Goal: Task Accomplishment & Management: Use online tool/utility

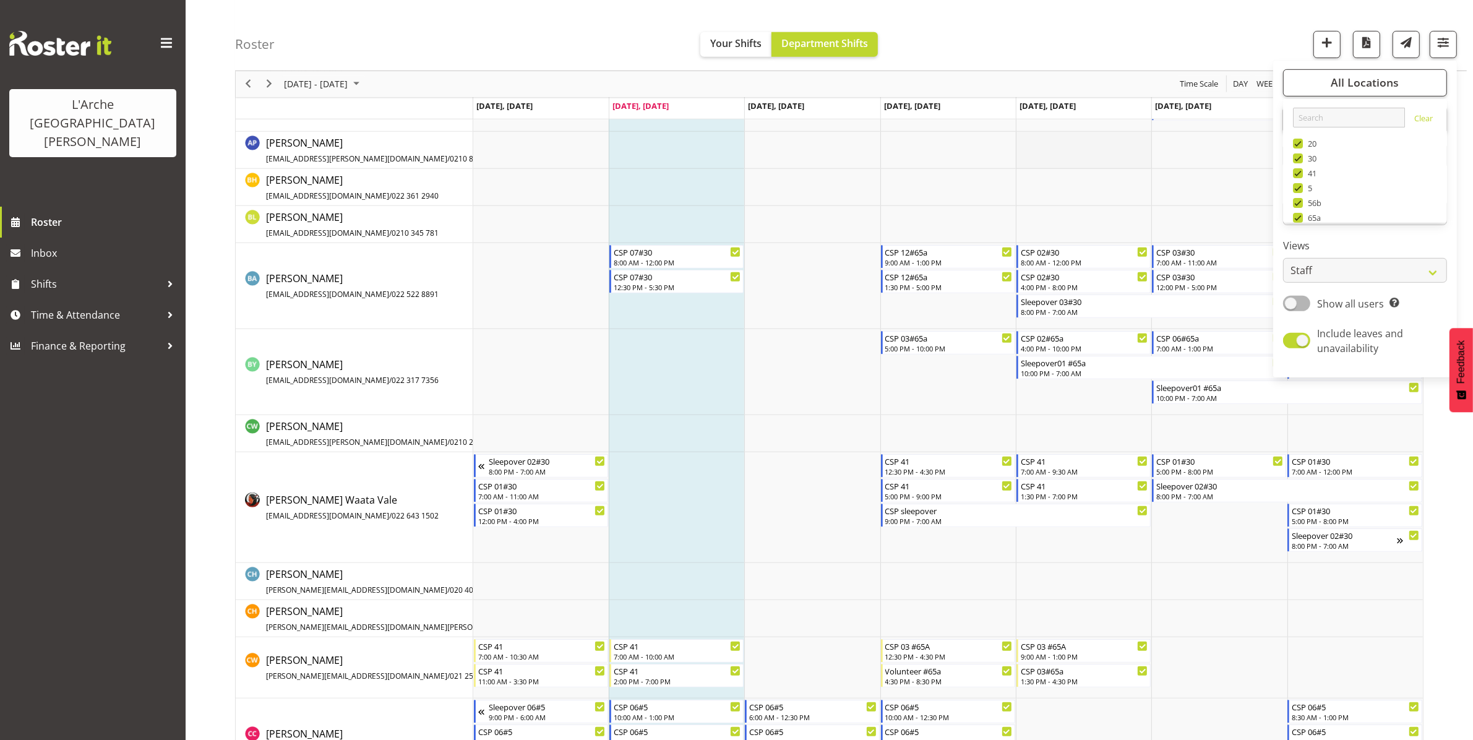
scroll to position [148, 0]
click at [1037, 155] on td "Timeline Week of August 19, 2025" at bounding box center [1083, 150] width 135 height 37
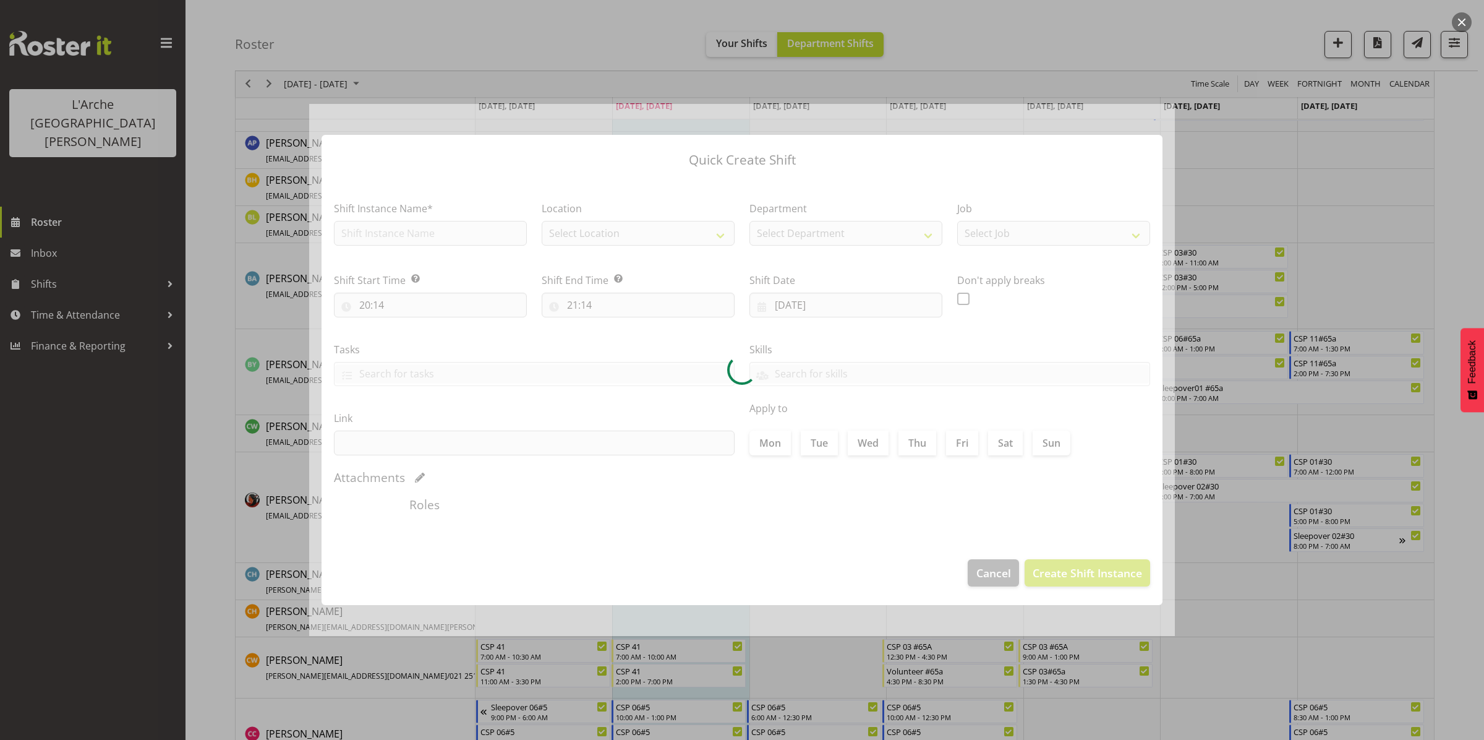
type input "[DATE]"
checkbox input "true"
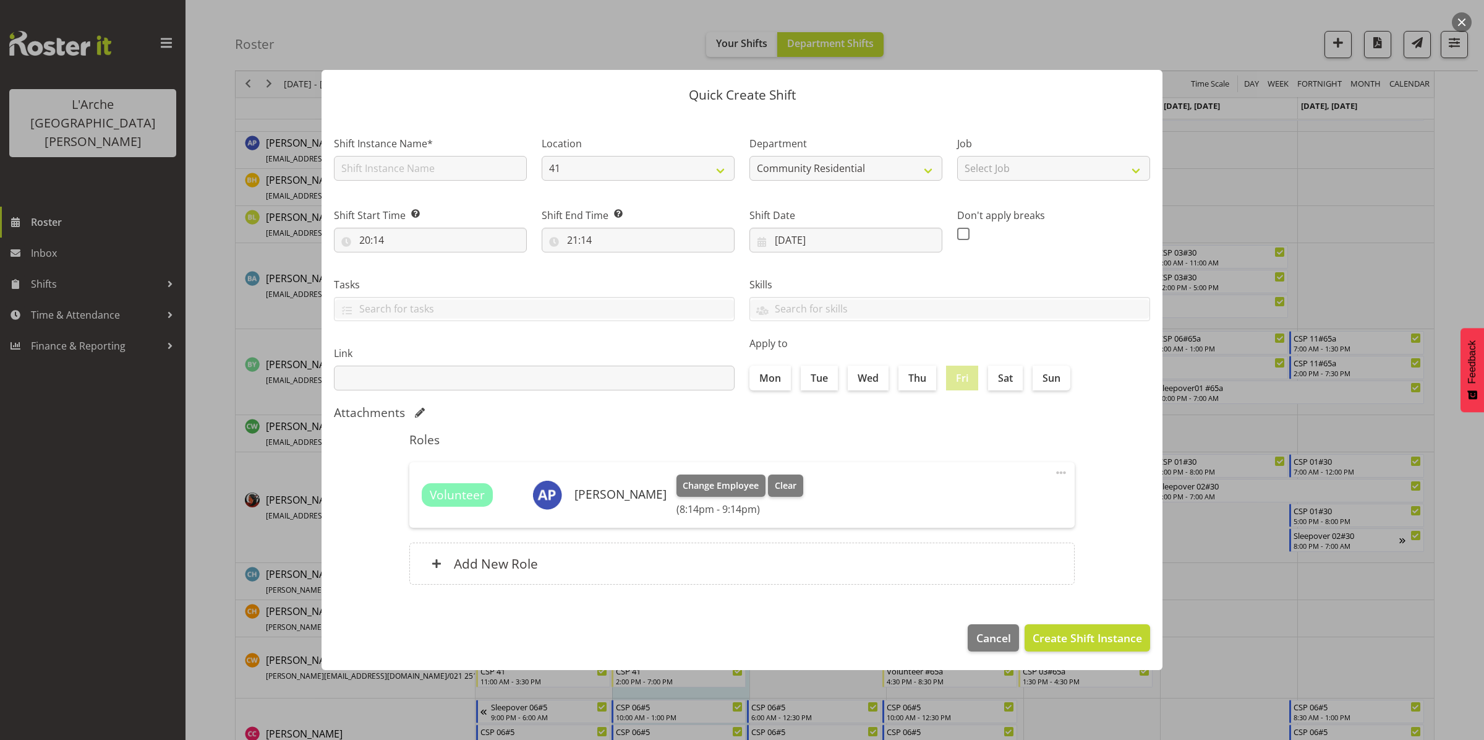
click at [987, 40] on div "Quick Create Shift Shift Instance Name* Location 41 Department Community Reside…" at bounding box center [742, 370] width 866 height 662
click at [993, 630] on span "Cancel" at bounding box center [994, 638] width 35 height 16
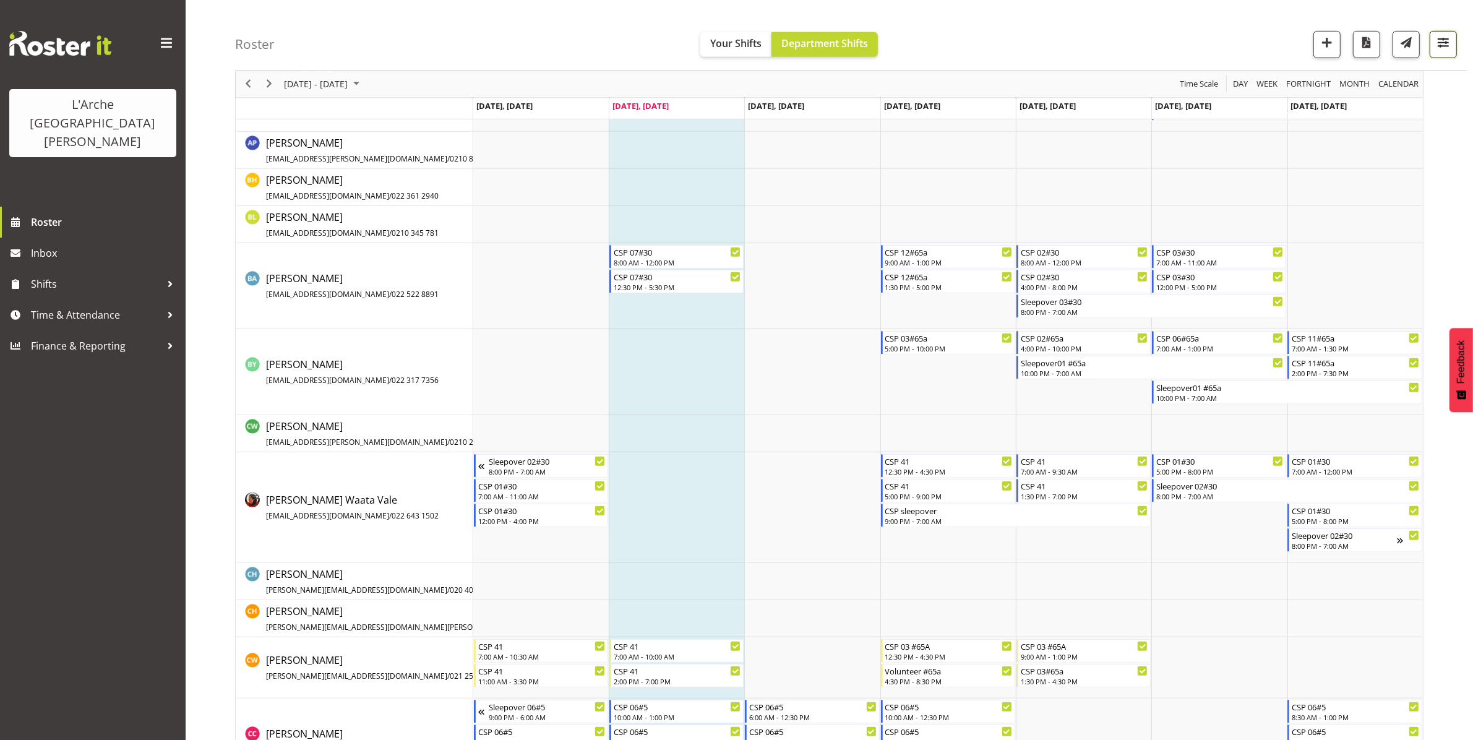
click at [1444, 43] on span "button" at bounding box center [1443, 43] width 16 height 16
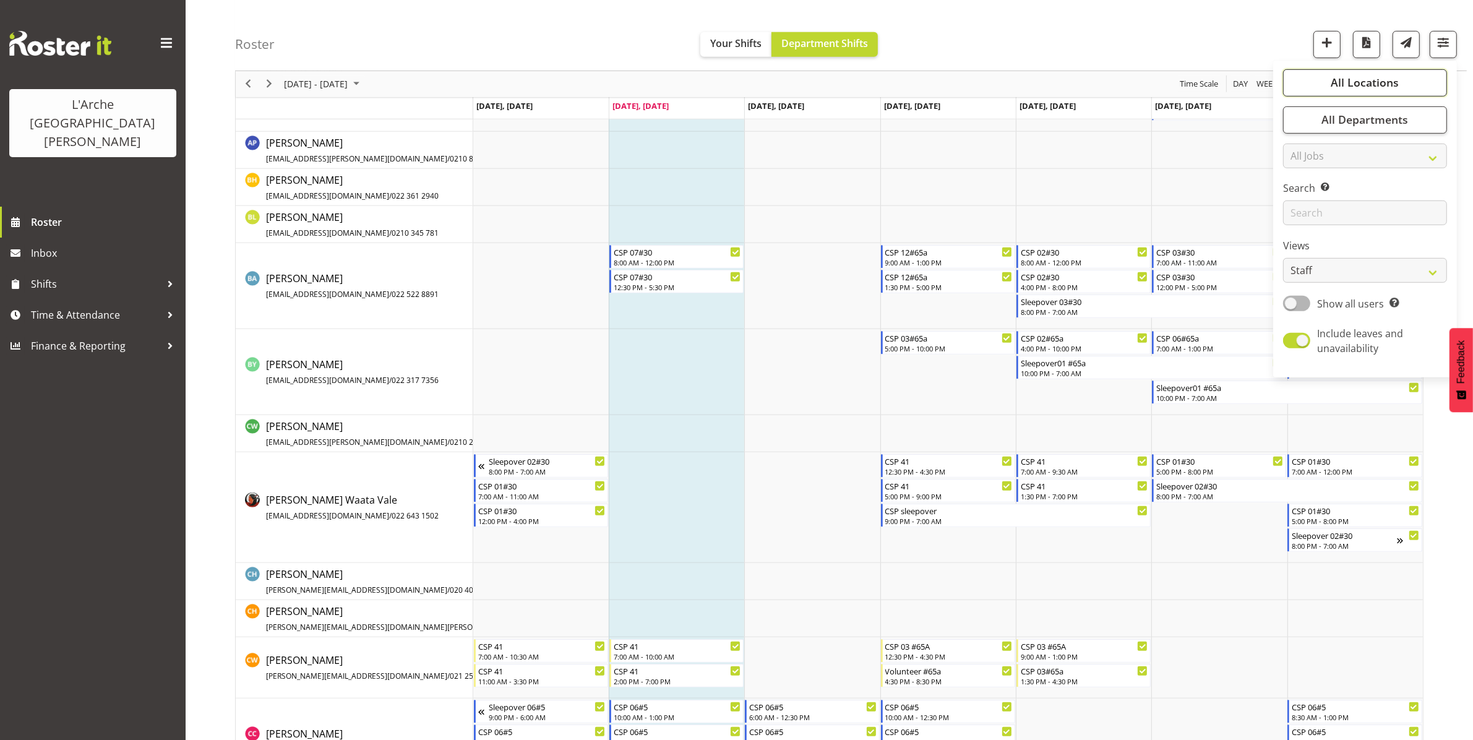
click at [1364, 75] on span "All Locations" at bounding box center [1364, 82] width 68 height 15
click at [1386, 198] on span "Deselect All" at bounding box center [1379, 203] width 50 height 12
checkbox input "false"
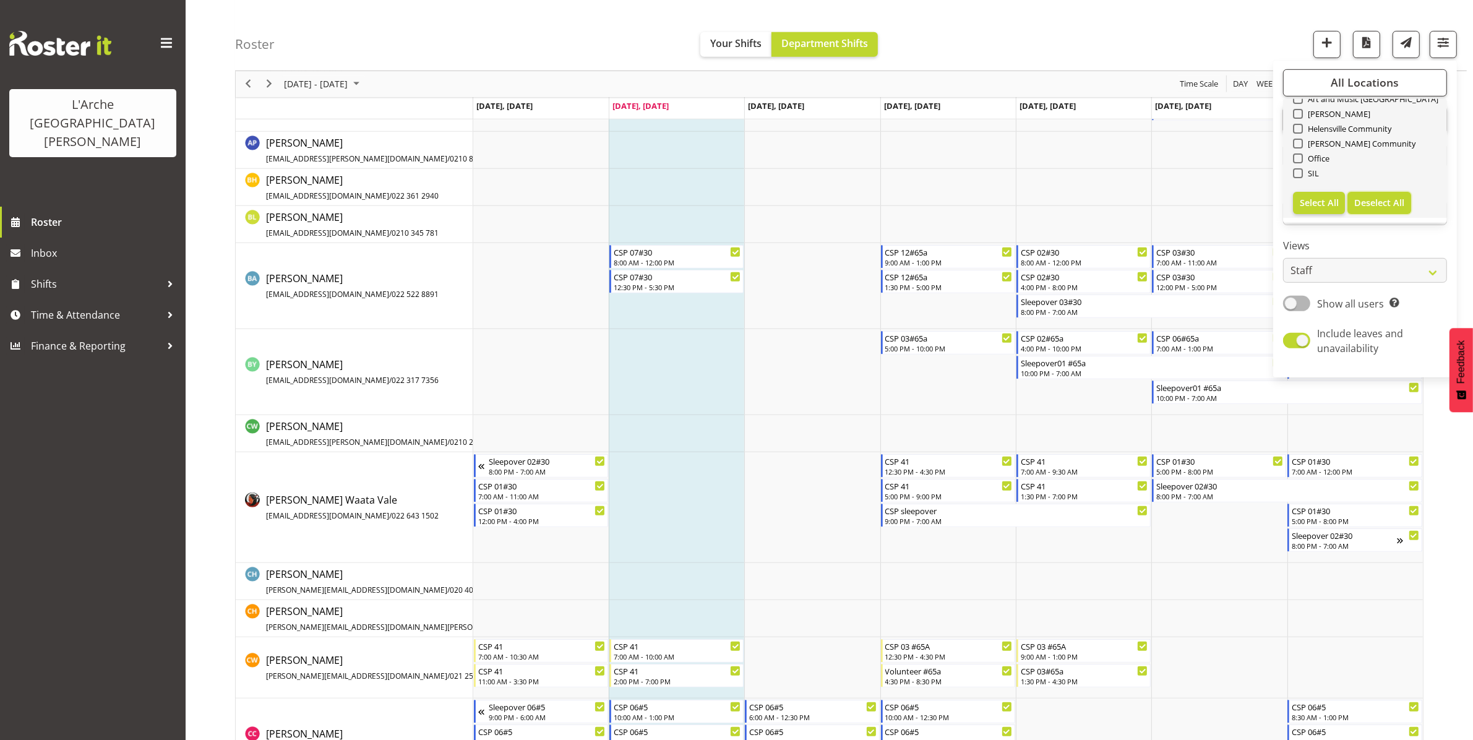
checkbox input "false"
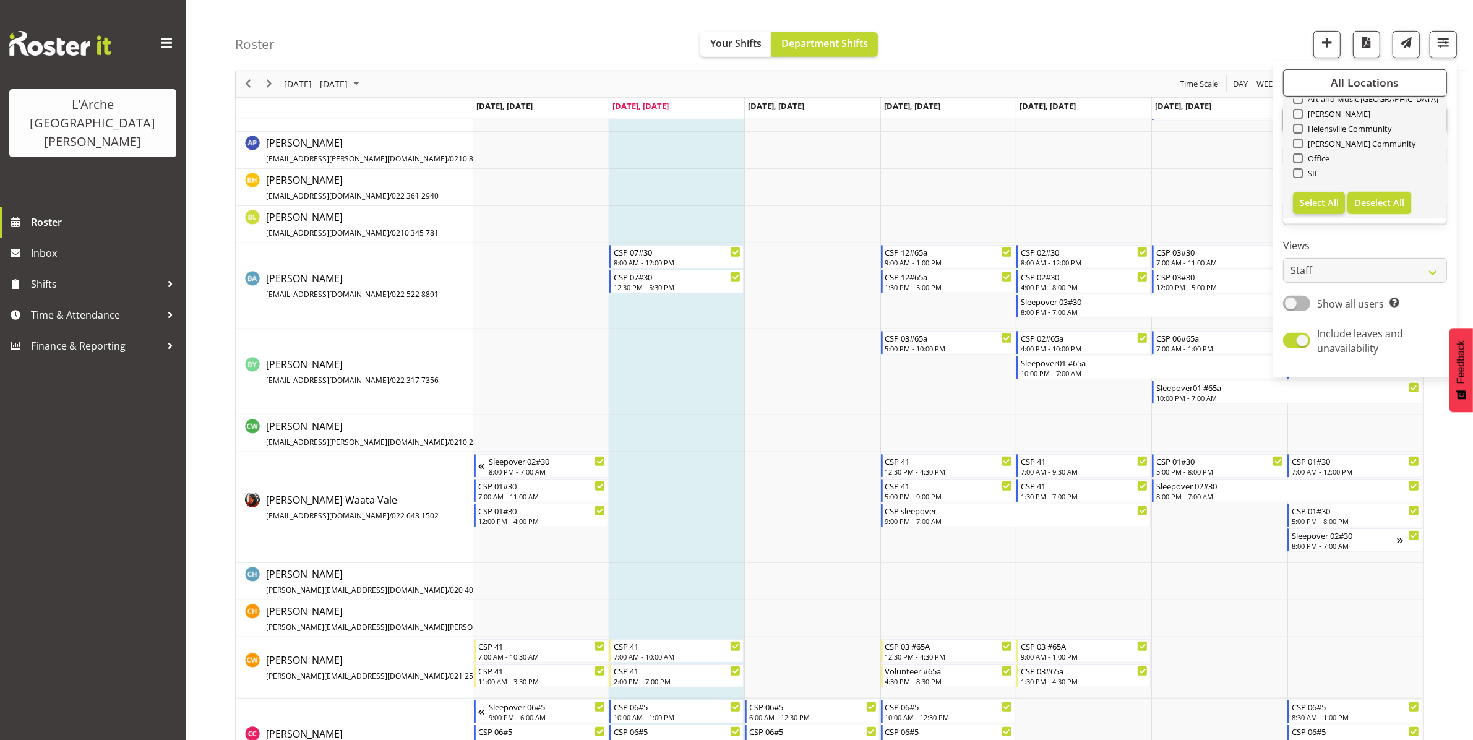
checkbox input "false"
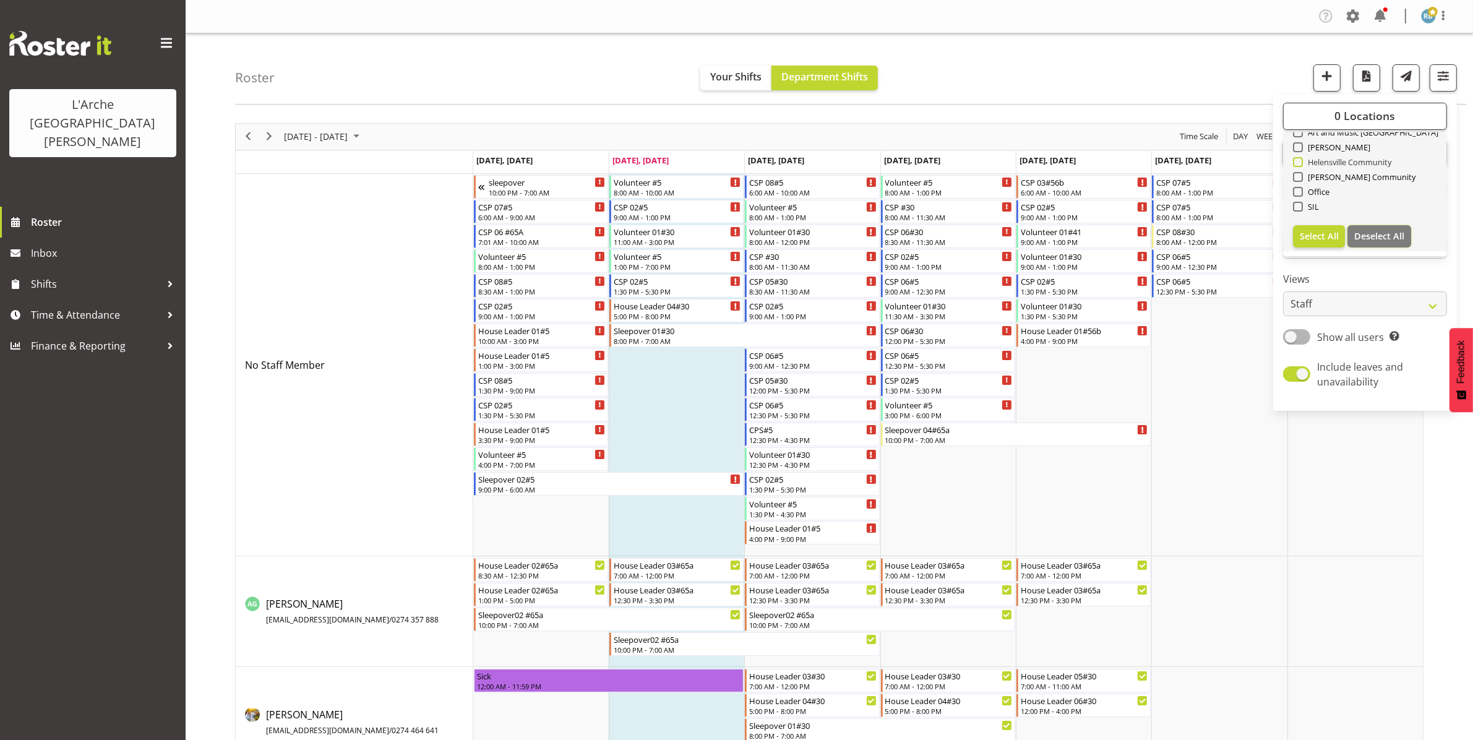
scroll to position [0, 0]
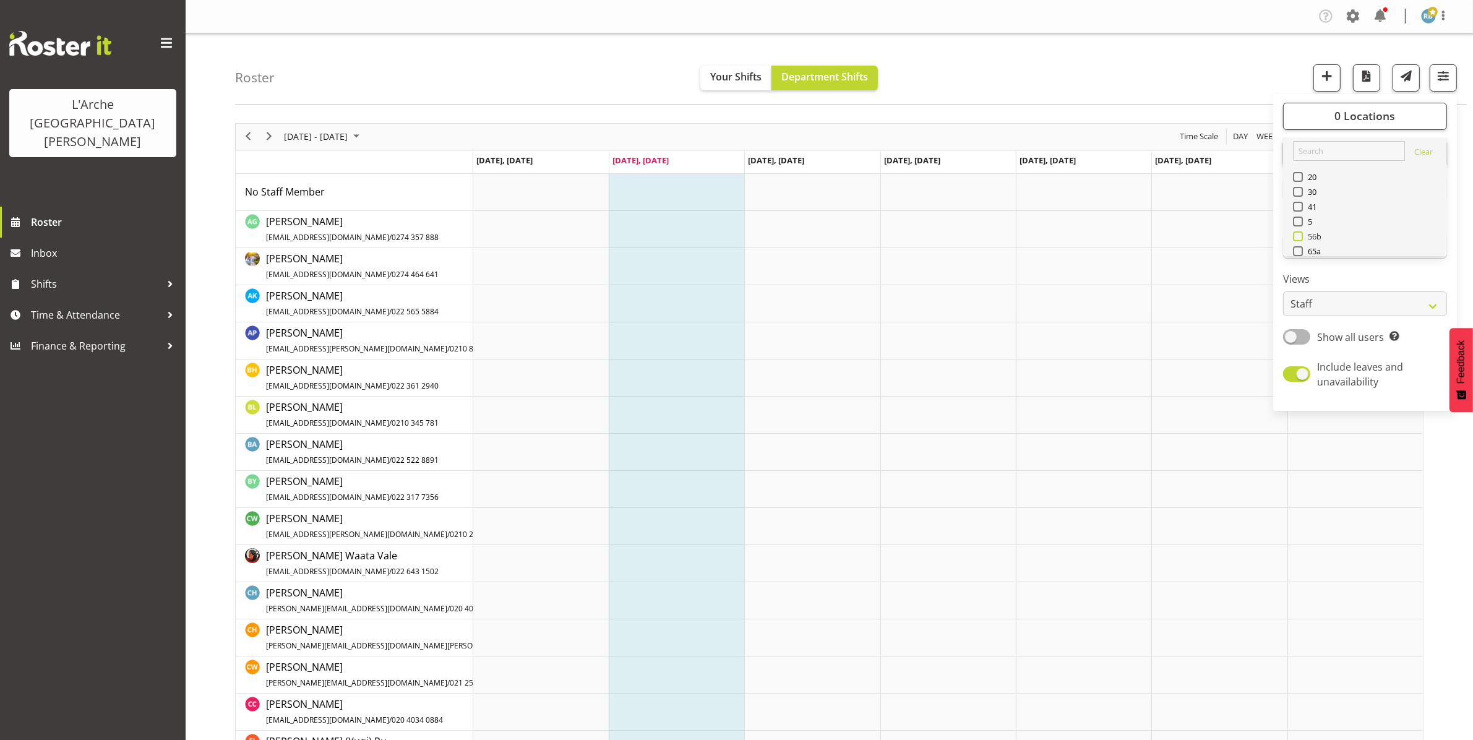
click at [1300, 236] on span at bounding box center [1298, 236] width 10 height 10
click at [1300, 236] on input "56b" at bounding box center [1297, 236] width 8 height 8
checkbox input "true"
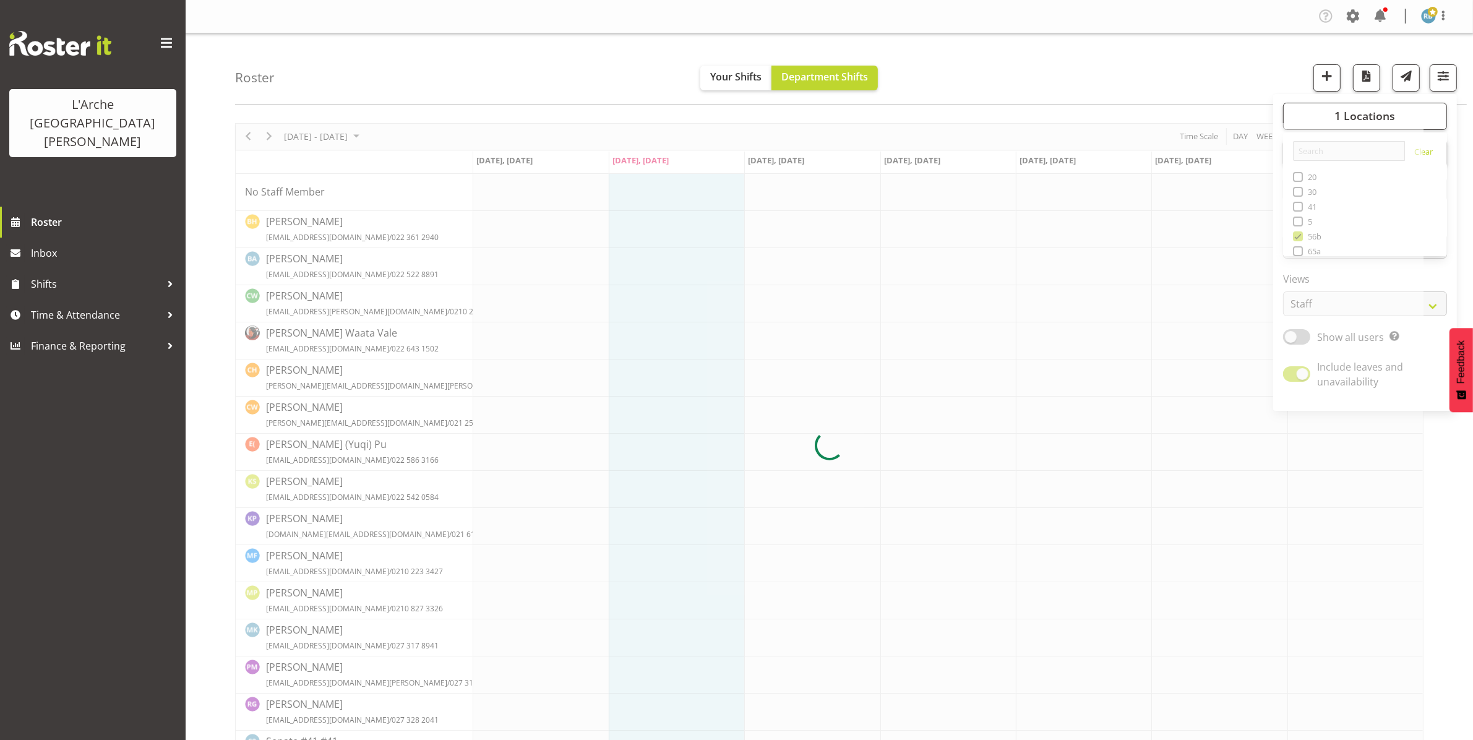
click at [1092, 59] on div "Roster Your Shifts Department Shifts 1 Locations Clear 20 30 41 5 56b 65a 73 Ar…" at bounding box center [850, 68] width 1231 height 71
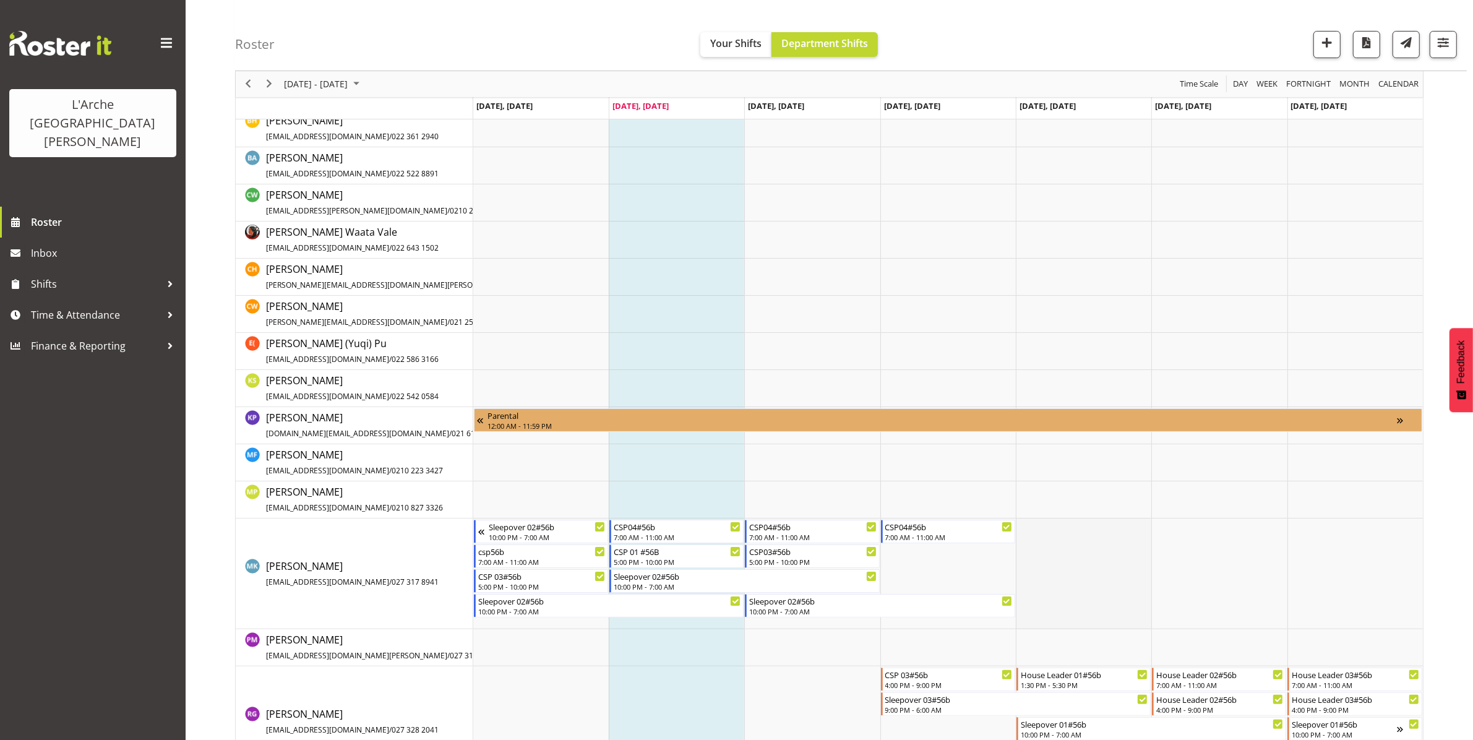
scroll to position [127, 0]
